Goal: Navigation & Orientation: Find specific page/section

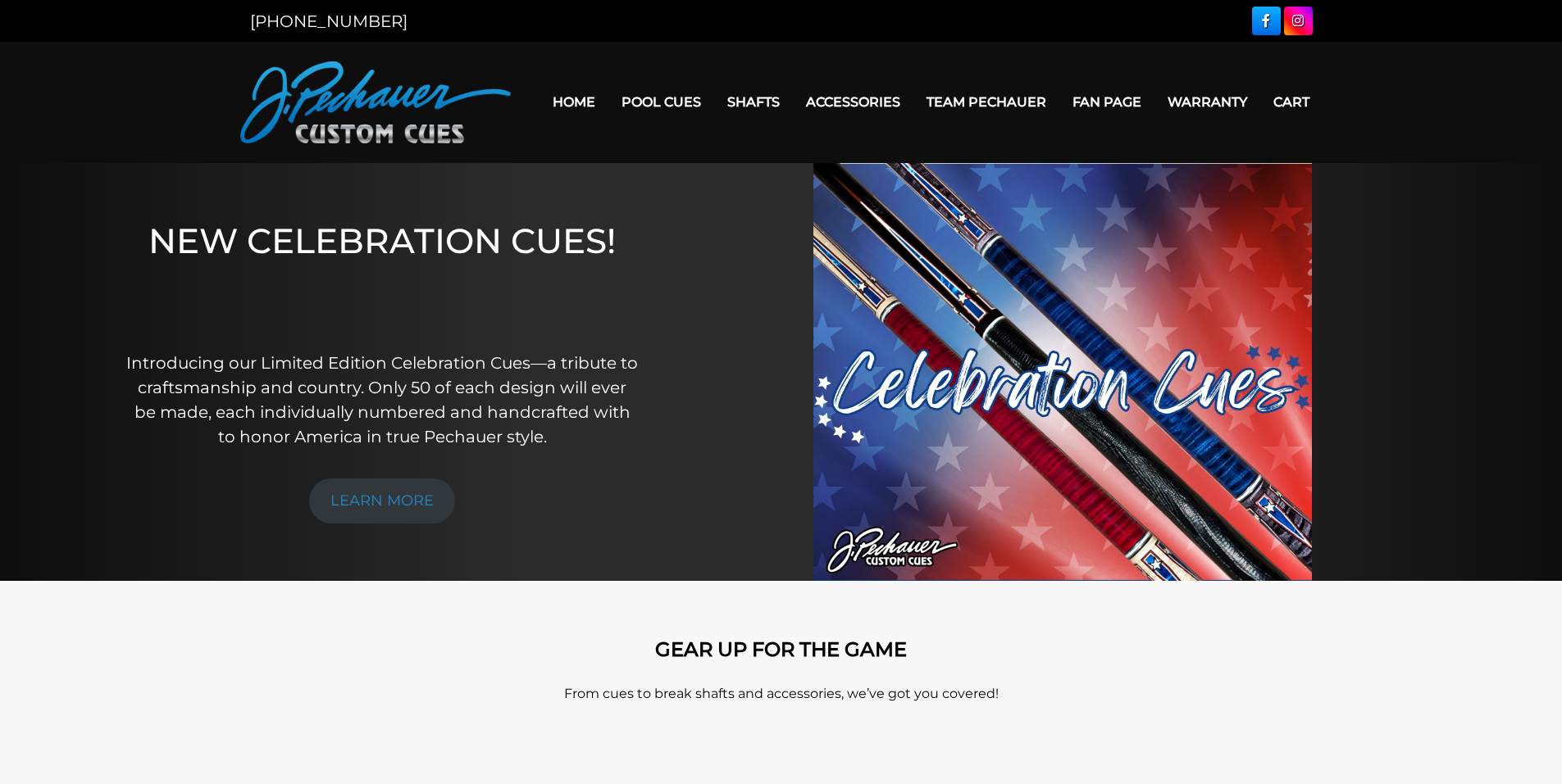
click at [998, 92] on link "Team Pechauer" at bounding box center [986, 102] width 146 height 42
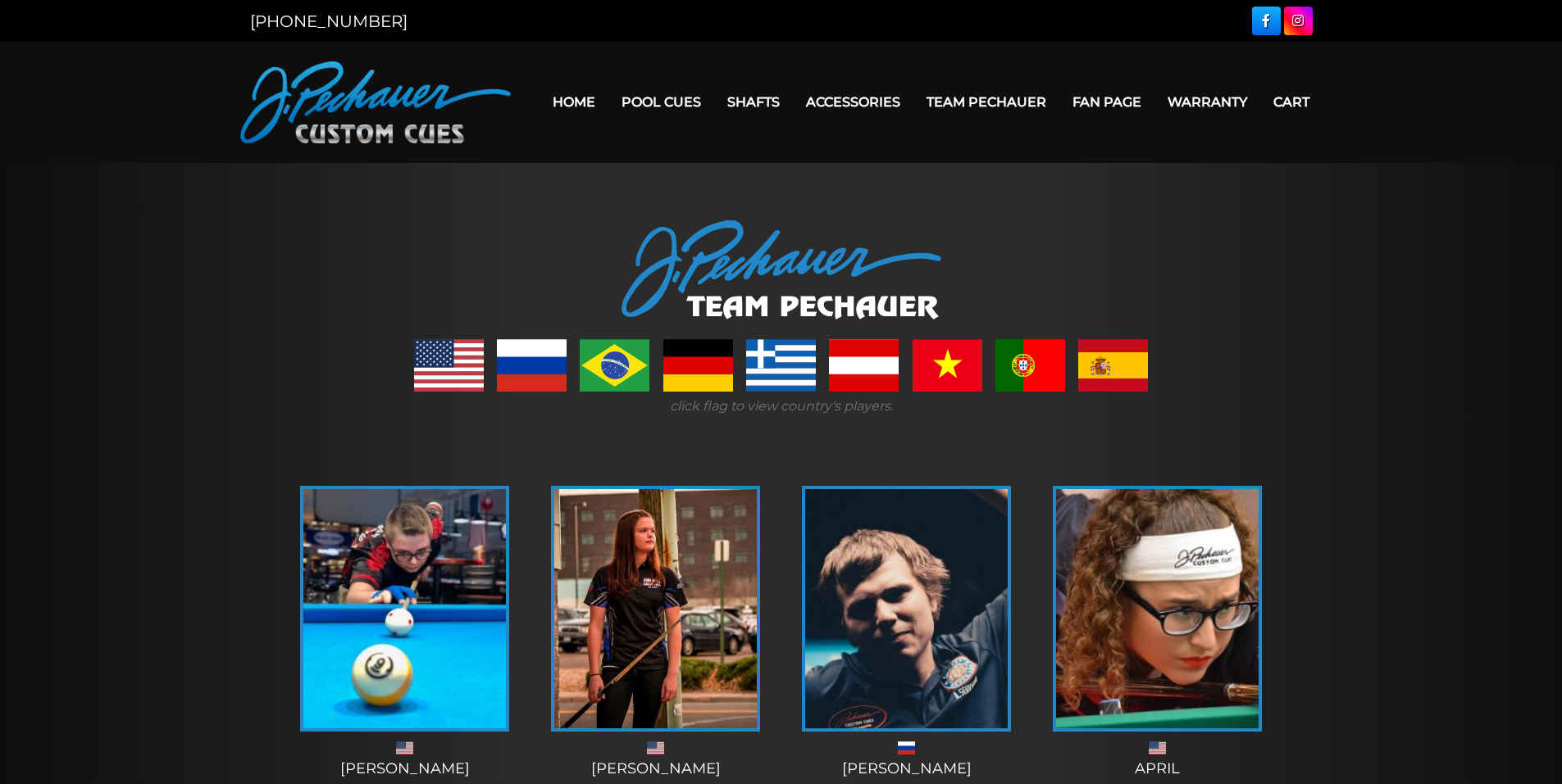
click at [1124, 97] on link "Fan Page" at bounding box center [1107, 102] width 96 height 42
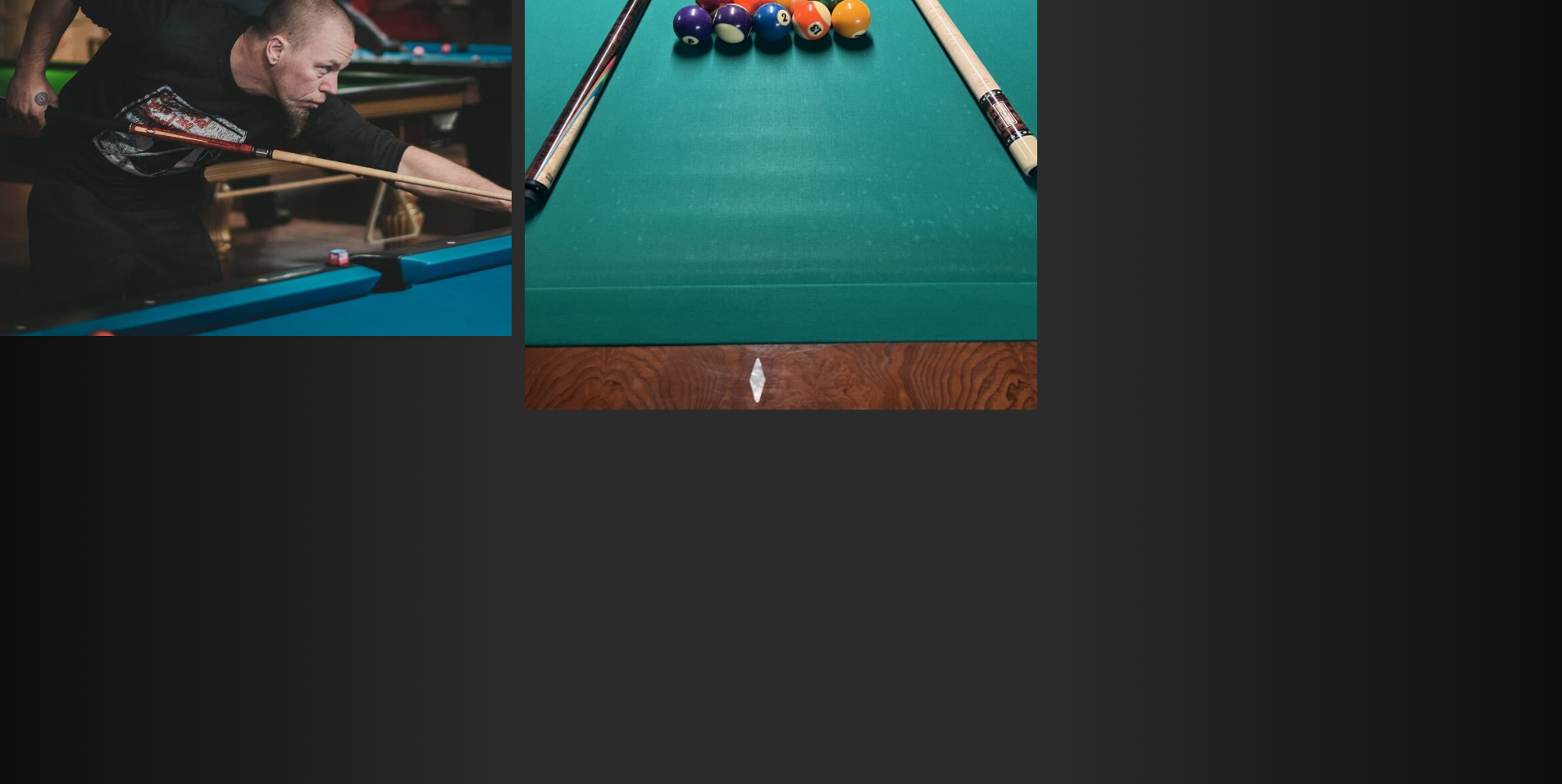
scroll to position [5225, 0]
